Goal: Task Accomplishment & Management: Complete application form

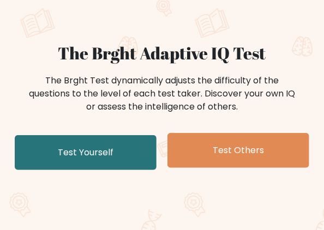
scroll to position [109, 0]
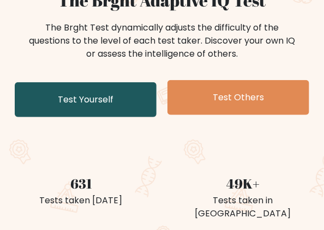
click at [141, 102] on link "Test Yourself" at bounding box center [86, 99] width 142 height 35
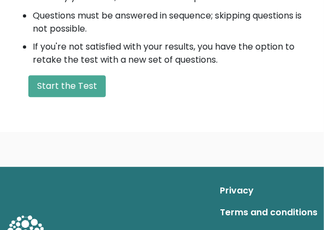
scroll to position [497, 0]
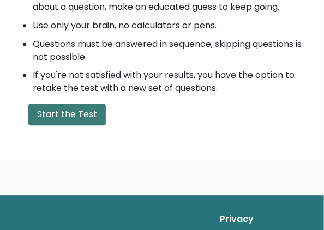
click at [70, 125] on button "Start the Test" at bounding box center [66, 114] width 77 height 22
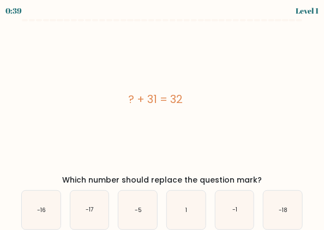
drag, startPoint x: 186, startPoint y: 210, endPoint x: 203, endPoint y: 154, distance: 57.9
click at [186, 209] on text "1" at bounding box center [187, 210] width 2 height 8
click at [162, 118] on input "d. 1" at bounding box center [162, 116] width 1 height 3
radio input "true"
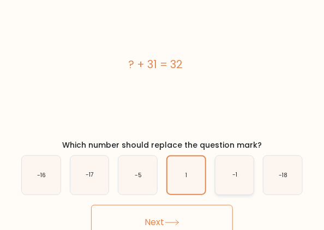
scroll to position [44, 0]
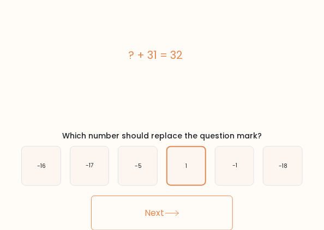
click at [206, 206] on button "Next" at bounding box center [162, 213] width 142 height 35
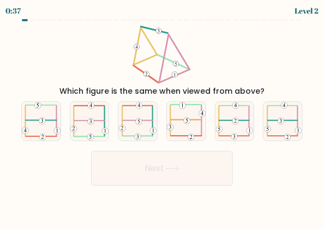
scroll to position [0, 0]
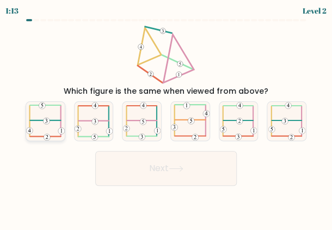
click at [44, 120] on 473 at bounding box center [46, 121] width 7 height 7
click at [166, 118] on input "a." at bounding box center [166, 116] width 1 height 3
radio input "true"
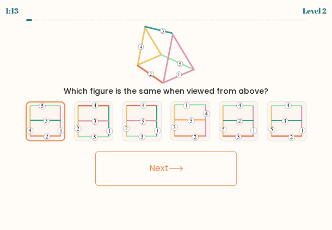
click at [152, 170] on button "Next" at bounding box center [166, 168] width 142 height 35
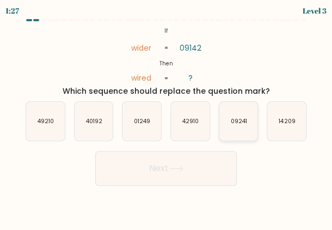
click at [234, 120] on text "09241" at bounding box center [239, 121] width 16 height 8
click at [167, 118] on input "e. 09241" at bounding box center [166, 116] width 1 height 3
radio input "true"
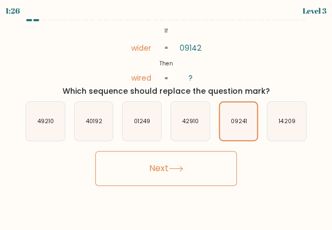
click at [224, 167] on button "Next" at bounding box center [166, 168] width 142 height 35
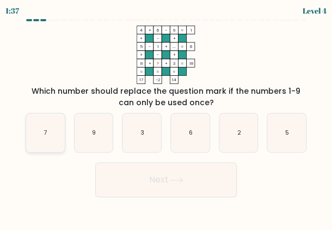
click at [41, 138] on icon "7" at bounding box center [45, 132] width 39 height 39
click at [166, 118] on input "a. 7" at bounding box center [166, 116] width 1 height 3
radio input "true"
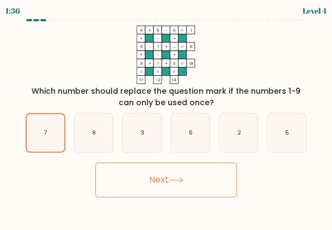
click at [152, 180] on button "Next" at bounding box center [166, 179] width 142 height 35
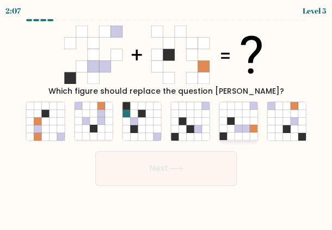
click at [247, 109] on icon at bounding box center [246, 106] width 8 height 8
click at [167, 115] on input "e." at bounding box center [166, 116] width 1 height 3
radio input "true"
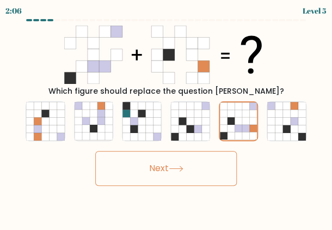
click at [210, 172] on button "Next" at bounding box center [166, 168] width 142 height 35
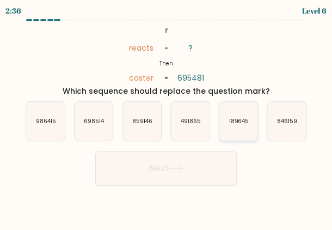
click at [227, 126] on icon "189645" at bounding box center [238, 121] width 39 height 39
click at [167, 118] on input "e. 189645" at bounding box center [166, 116] width 1 height 3
radio input "true"
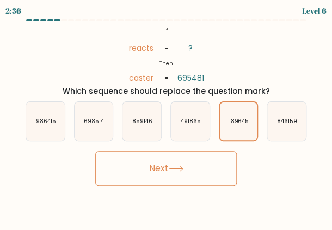
drag, startPoint x: 199, startPoint y: 173, endPoint x: 221, endPoint y: 143, distance: 36.7
click at [199, 173] on button "Next" at bounding box center [166, 168] width 142 height 35
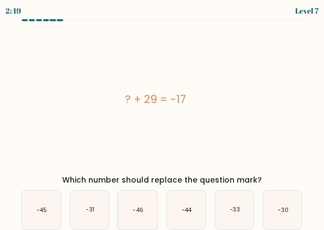
click at [154, 203] on icon "-46" at bounding box center [137, 210] width 39 height 39
click at [162, 118] on input "c. -46" at bounding box center [162, 116] width 1 height 3
radio input "true"
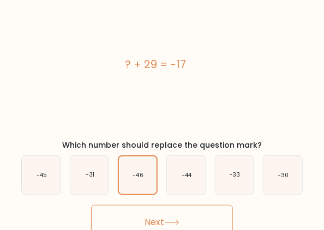
scroll to position [44, 0]
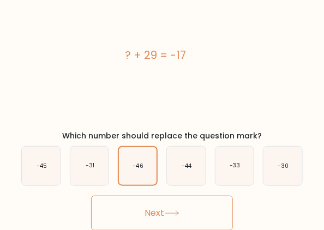
click at [178, 213] on icon at bounding box center [171, 213] width 13 height 5
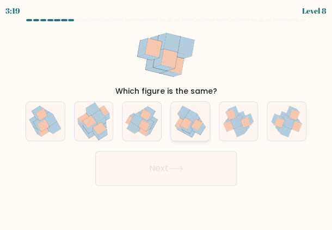
click at [188, 123] on icon at bounding box center [186, 123] width 12 height 12
click at [167, 118] on input "d." at bounding box center [166, 116] width 1 height 3
radio input "true"
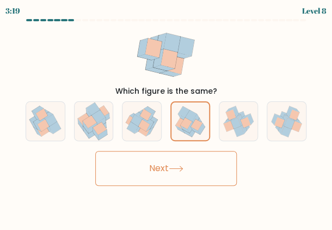
click at [197, 158] on button "Next" at bounding box center [166, 168] width 142 height 35
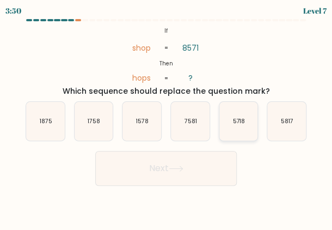
click at [240, 118] on text "5718" at bounding box center [239, 121] width 13 height 8
click at [167, 118] on input "e. 5718" at bounding box center [166, 116] width 1 height 3
radio input "true"
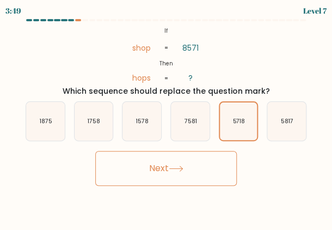
click at [198, 165] on button "Next" at bounding box center [166, 168] width 142 height 35
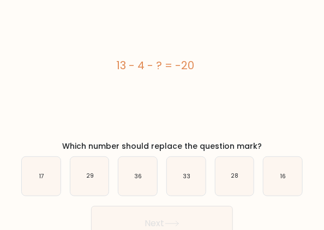
scroll to position [44, 0]
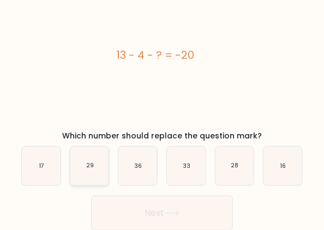
click at [97, 181] on icon "29" at bounding box center [89, 166] width 39 height 39
click at [162, 74] on input "b. 29" at bounding box center [162, 72] width 1 height 3
radio input "true"
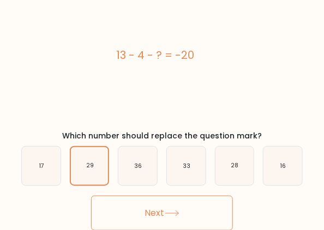
click at [165, 197] on button "Next" at bounding box center [162, 213] width 142 height 35
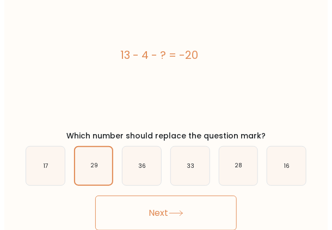
scroll to position [0, 0]
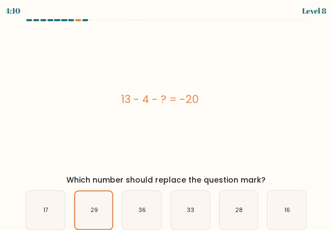
click at [176, 208] on body "4:10 Level 8 a." at bounding box center [166, 137] width 332 height 274
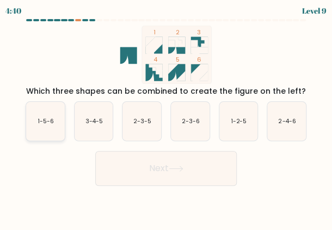
click at [44, 127] on icon "1-5-6" at bounding box center [45, 121] width 39 height 39
click at [166, 118] on input "a. 1-5-6" at bounding box center [166, 116] width 1 height 3
radio input "true"
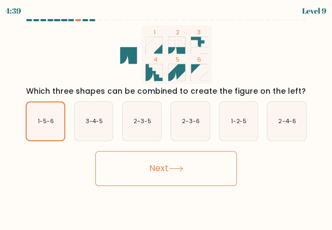
click at [152, 179] on button "Next" at bounding box center [166, 168] width 142 height 35
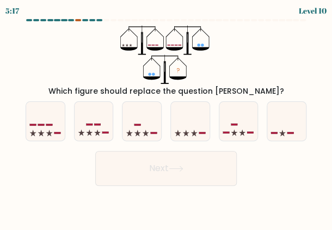
click at [78, 19] on div at bounding box center [78, 20] width 6 height 2
click at [77, 21] on div at bounding box center [78, 20] width 6 height 2
